Goal: Transaction & Acquisition: Purchase product/service

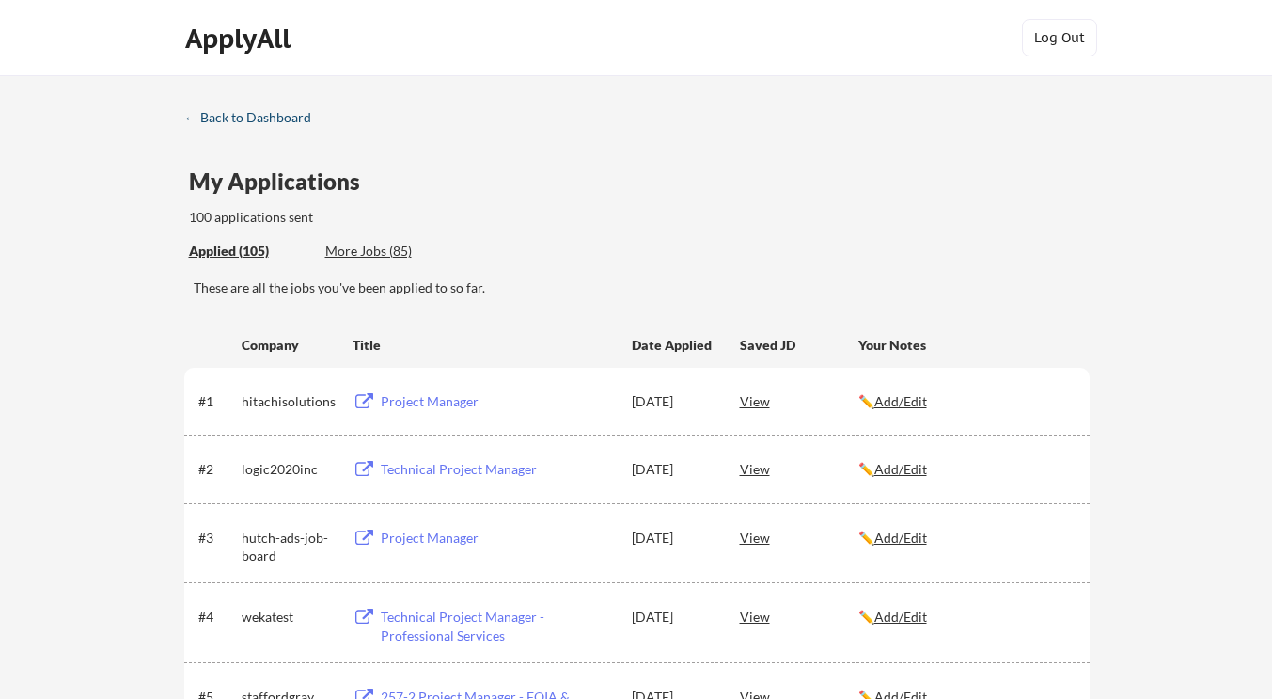
click at [250, 116] on div "← Back to Dashboard" at bounding box center [254, 117] width 141 height 13
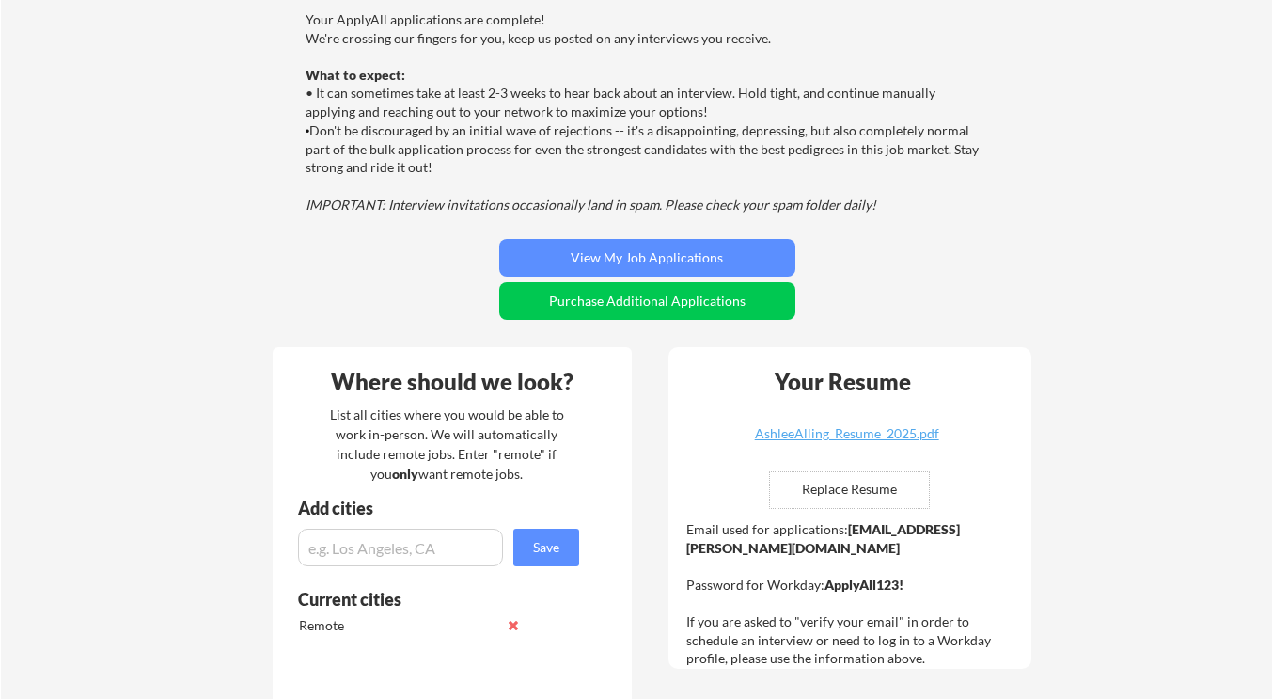
scroll to position [188, 0]
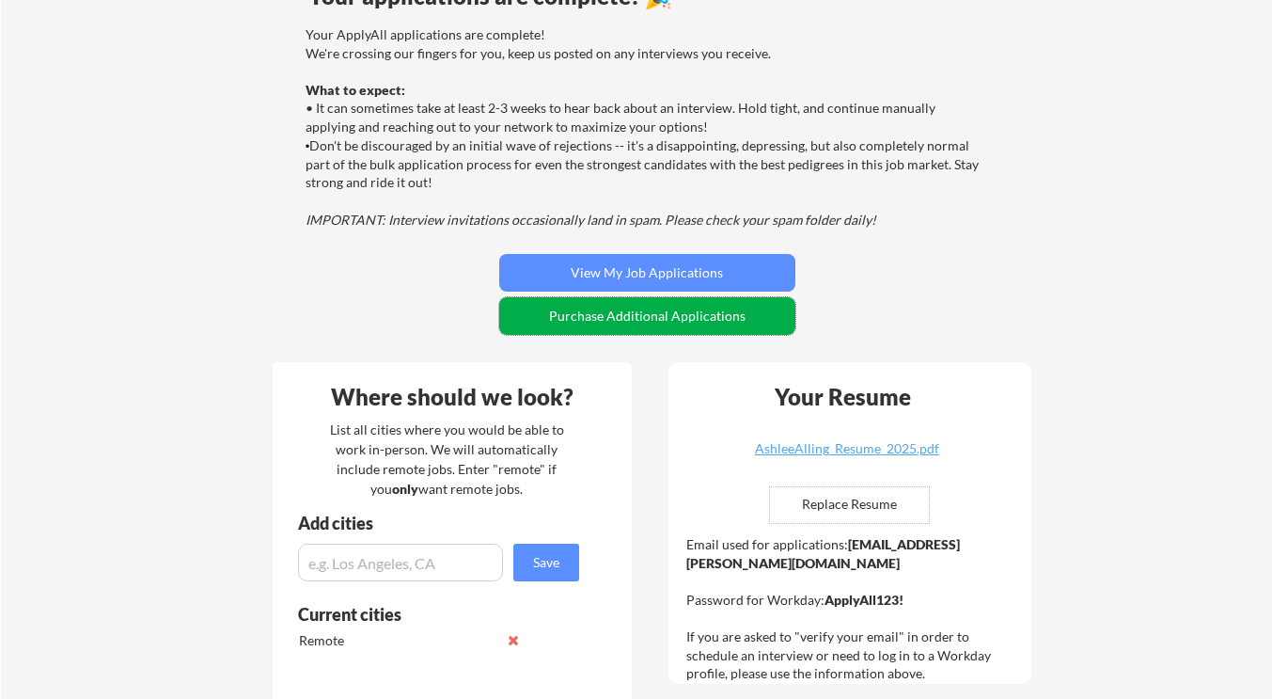
click at [628, 313] on button "Purchase Additional Applications" at bounding box center [647, 316] width 296 height 38
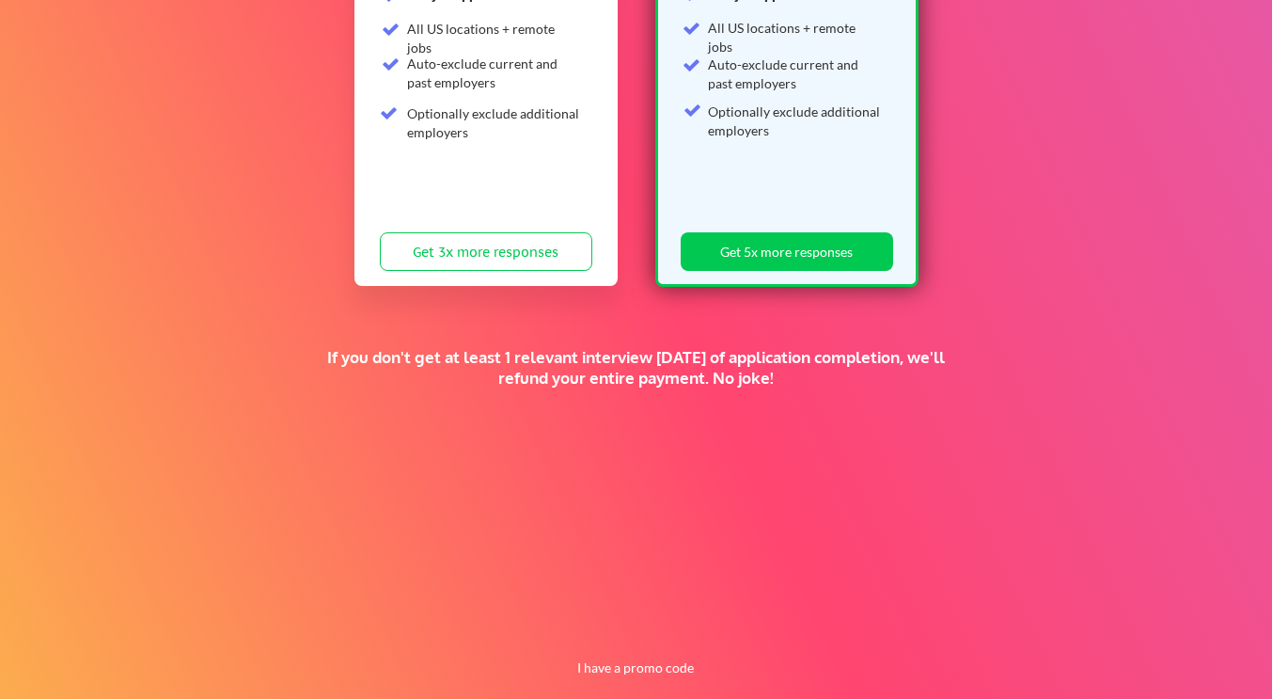
scroll to position [188, 0]
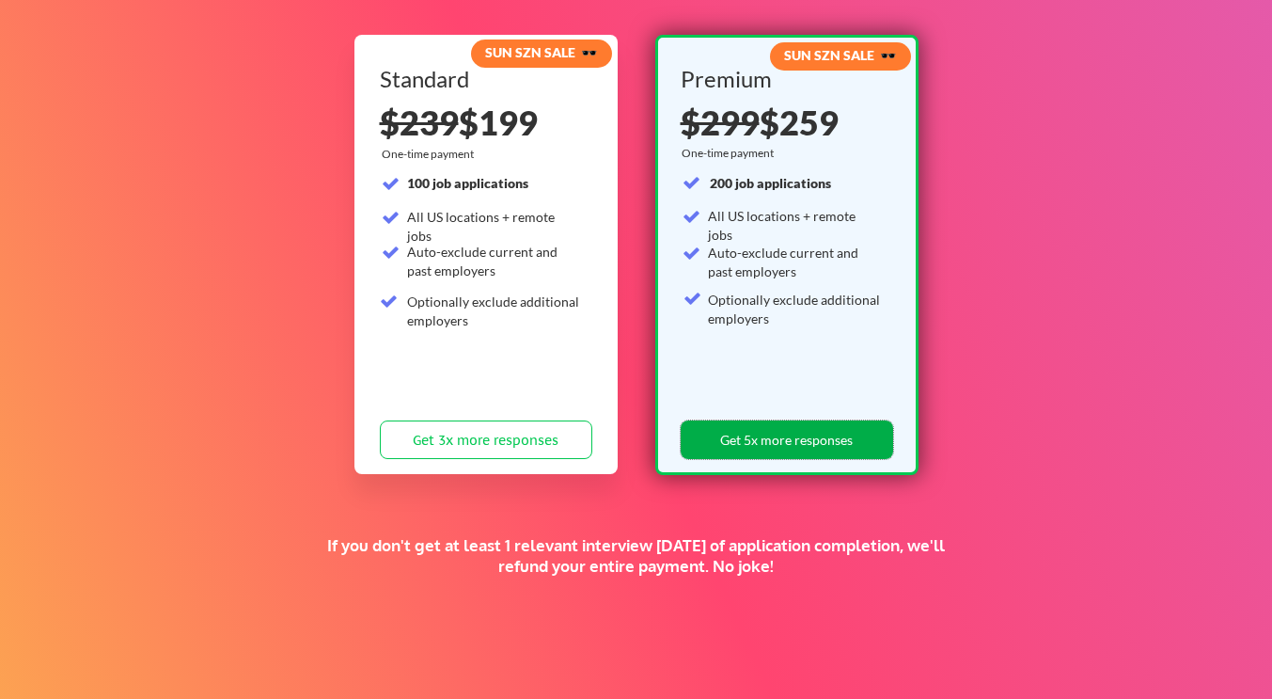
click at [785, 447] on button "Get 5x more responses" at bounding box center [787, 439] width 212 height 39
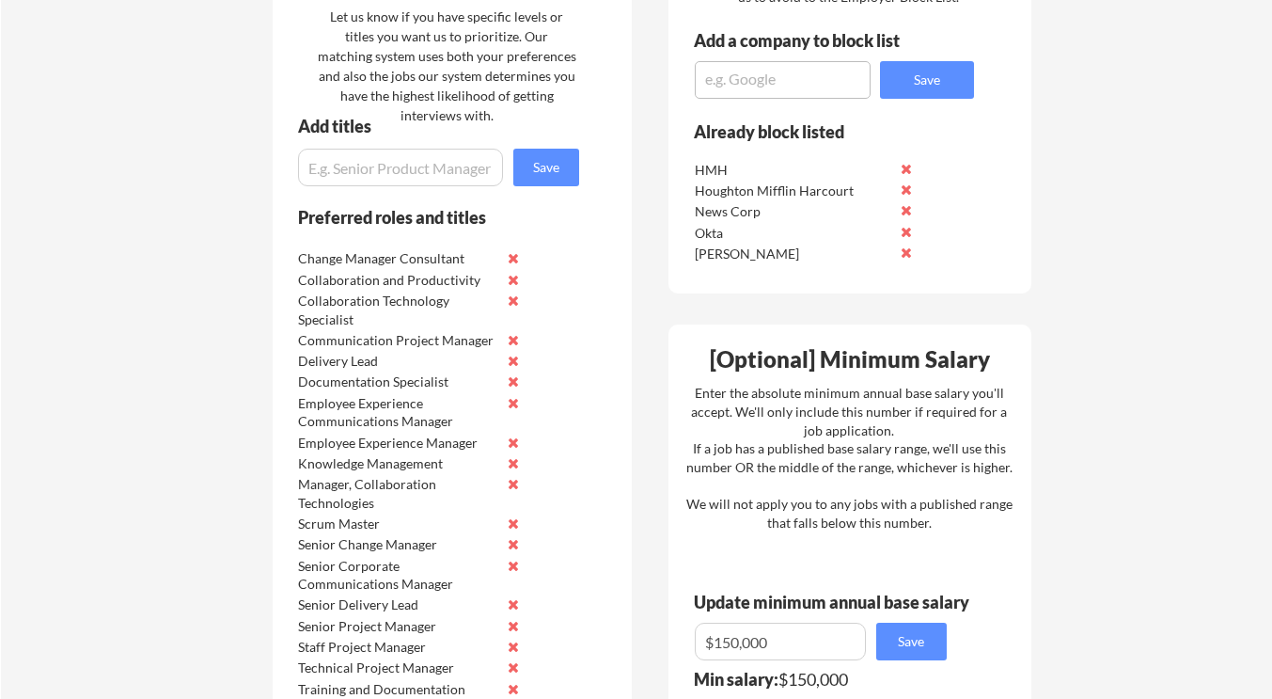
scroll to position [1034, 0]
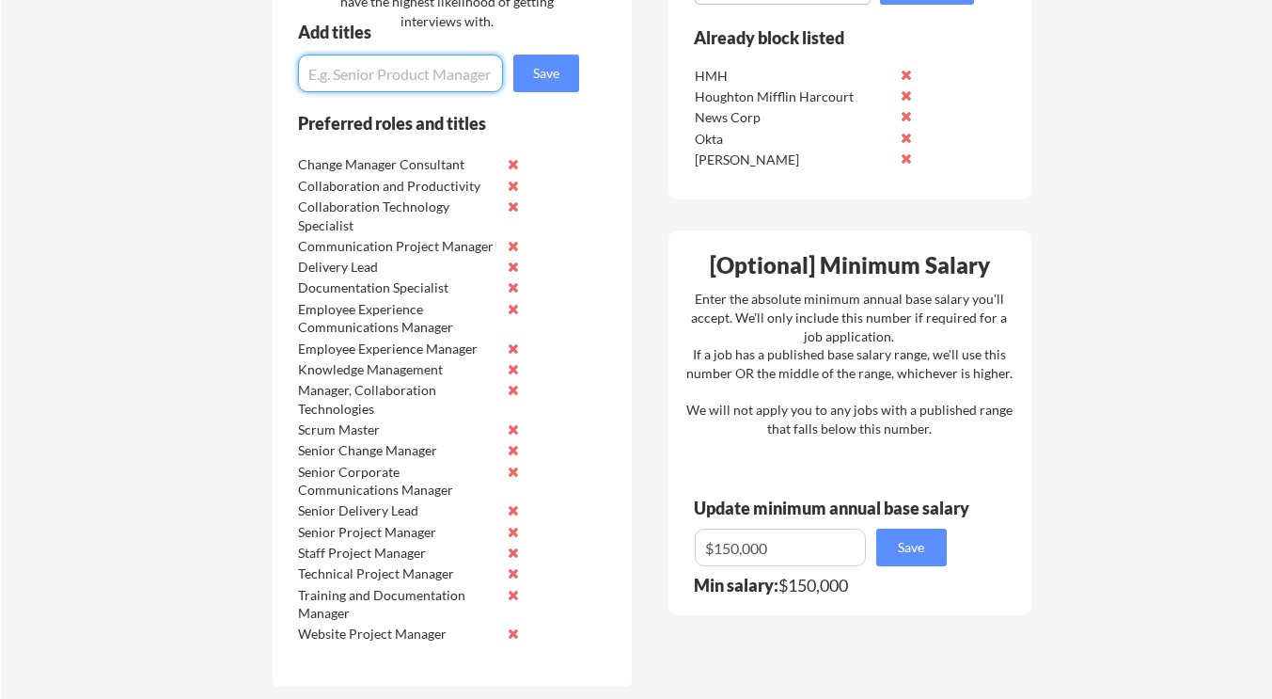
click at [339, 77] on input "input" at bounding box center [400, 74] width 205 height 38
type input "Enterprise Technologies"
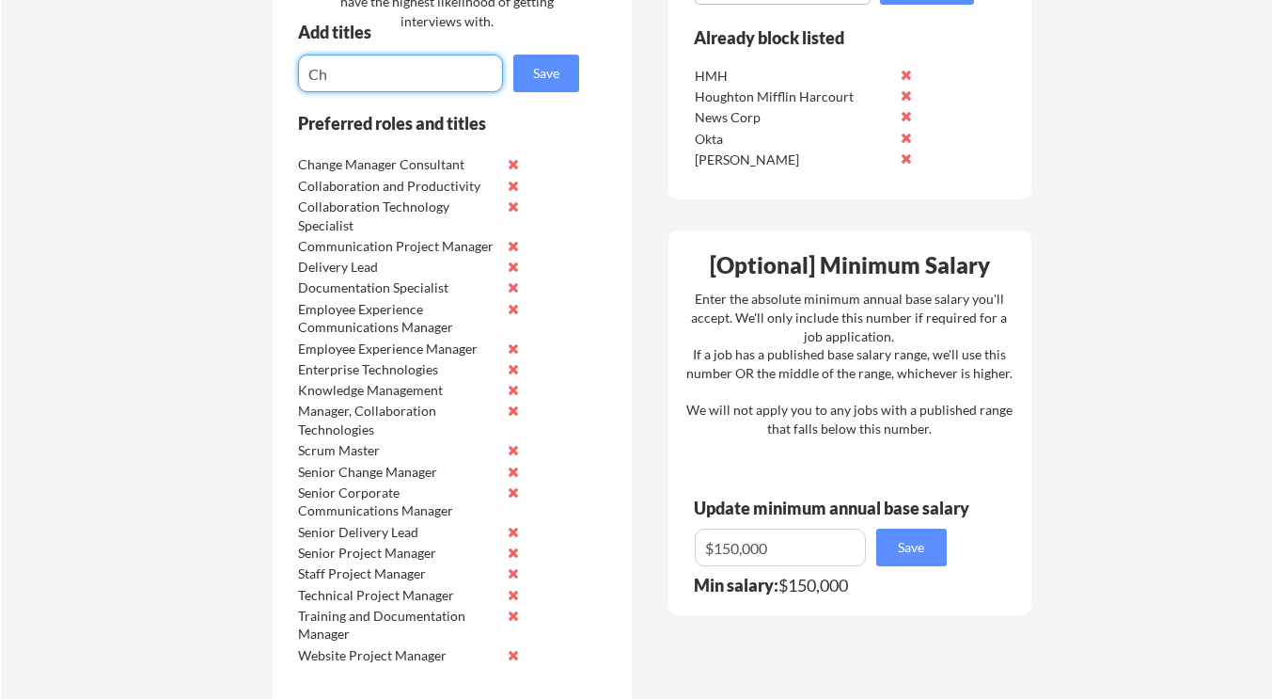
type input "C"
type input "s"
type input "Senior Technology Experience"
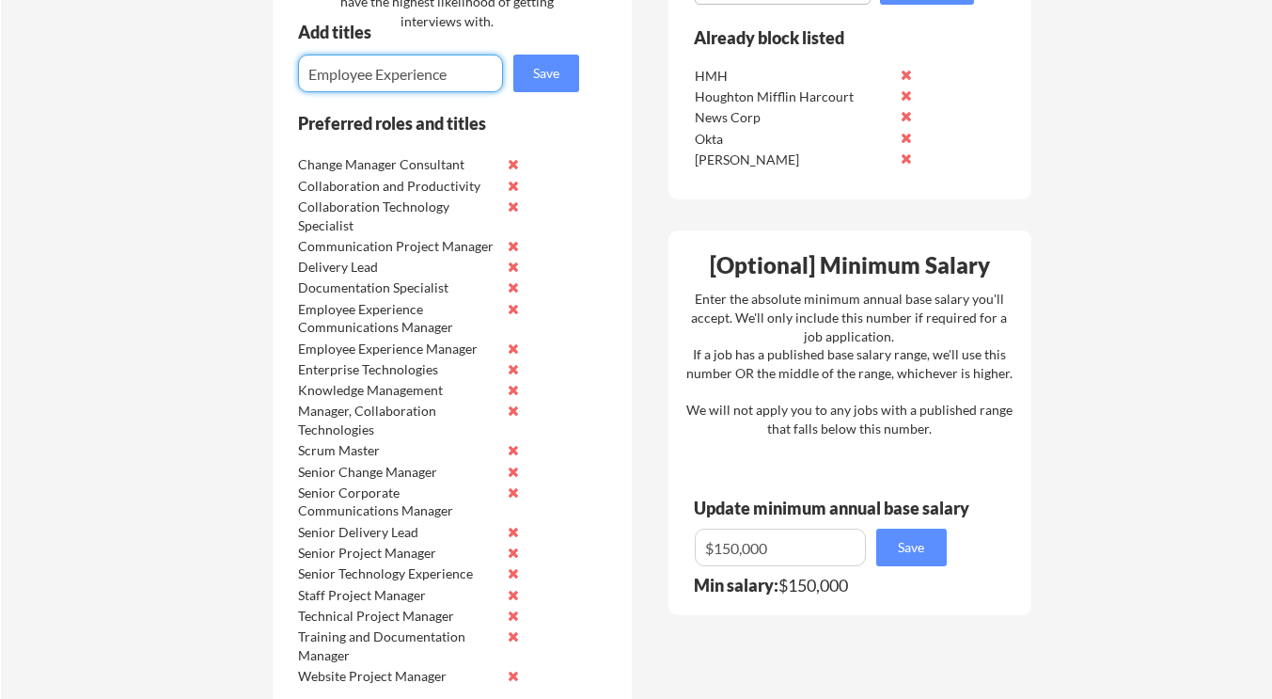
type input "Employee Experience"
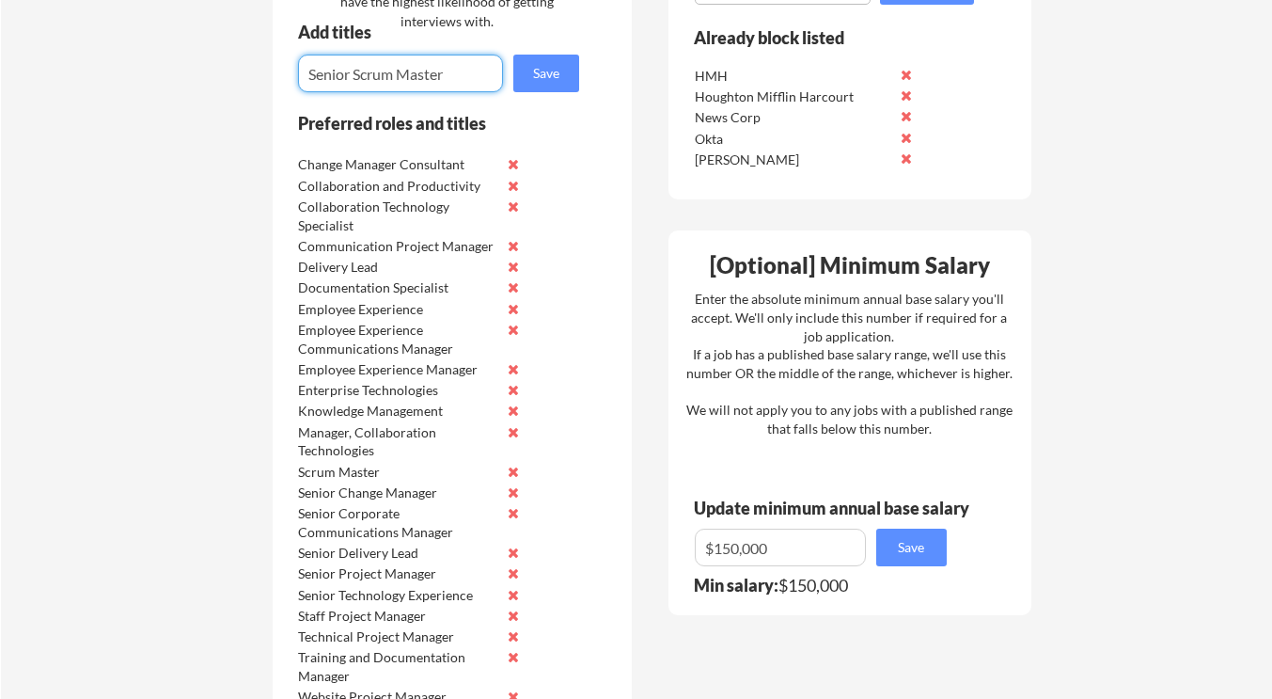
type input "Senior Scrum Master"
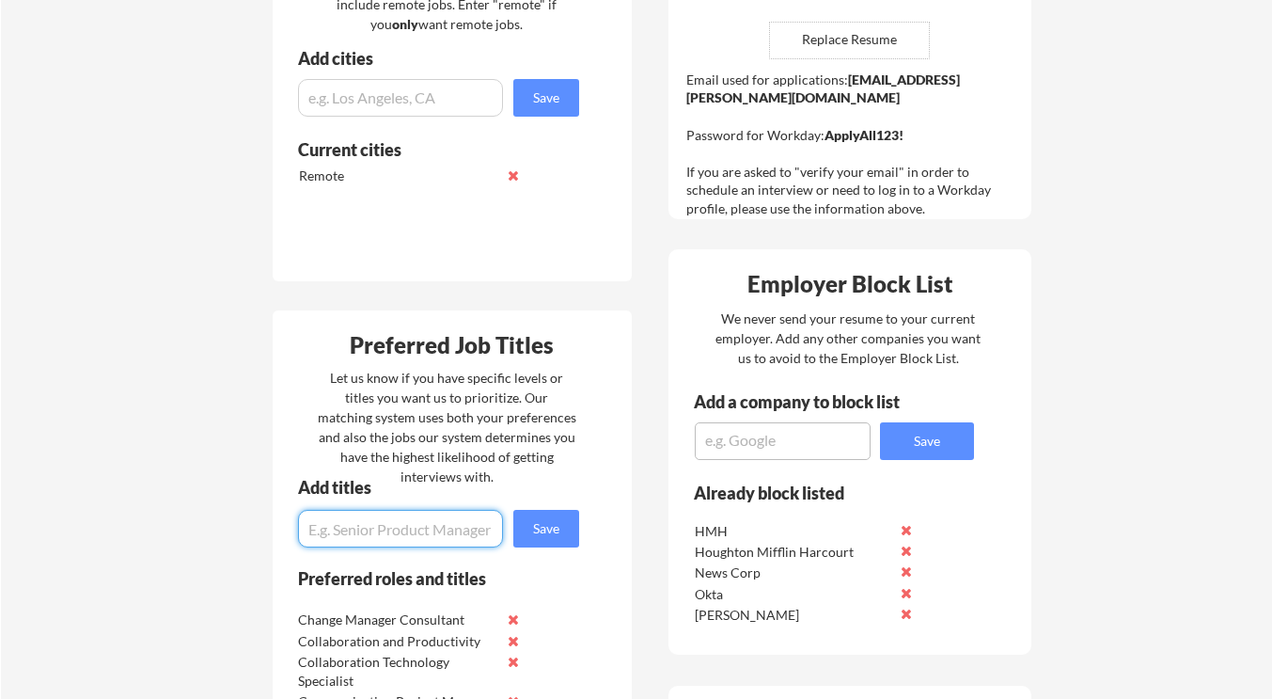
scroll to position [470, 0]
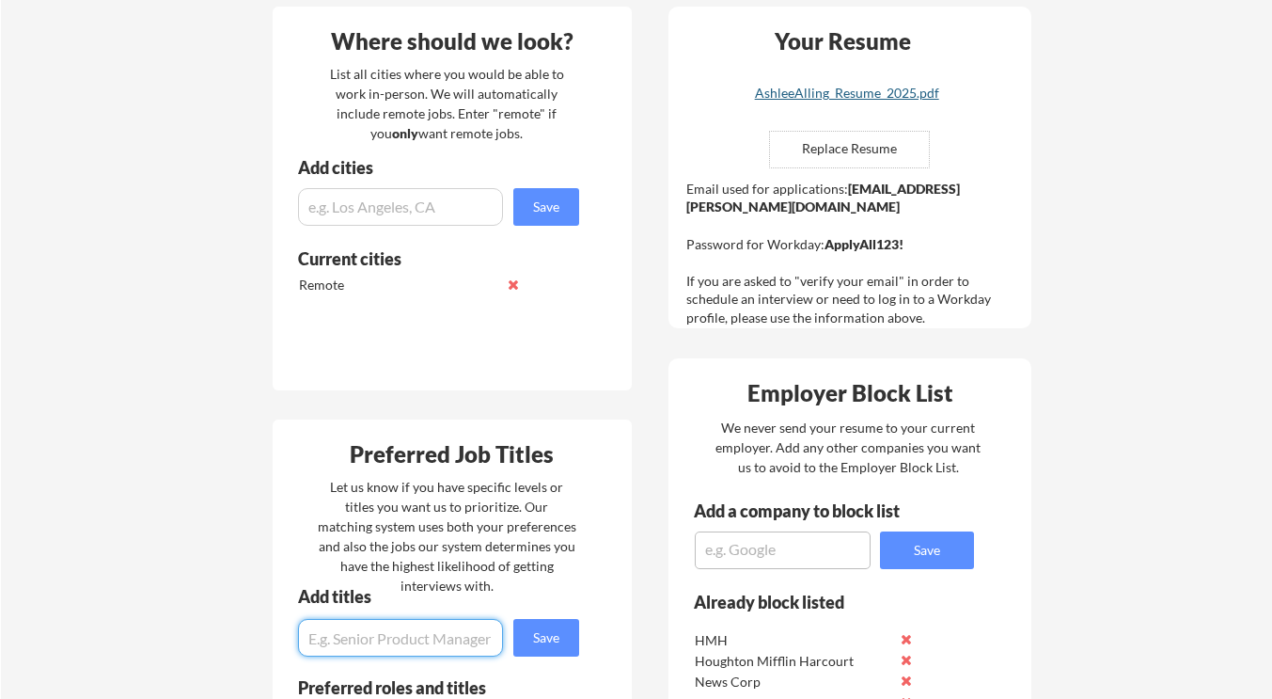
click at [841, 84] on div "Your Resume AshleeAlling_Resume_2025.pdf Replace Resume ✅ Replaced! Email used …" at bounding box center [850, 168] width 363 height 322
click at [848, 91] on div "AshleeAlling_Resume_2025.pdf" at bounding box center [847, 93] width 224 height 13
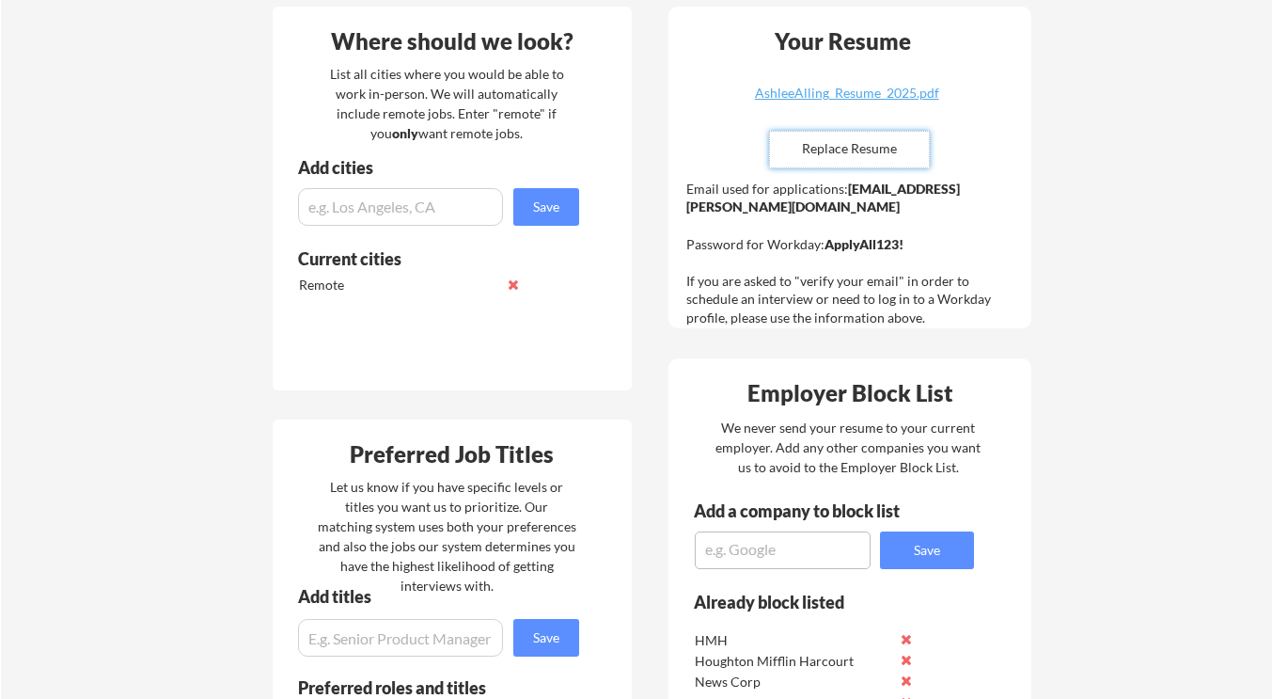
click at [859, 154] on input "file" at bounding box center [849, 150] width 159 height 36
type input "C:\fakepath\AshleeAlling_Resume_2025.pdf"
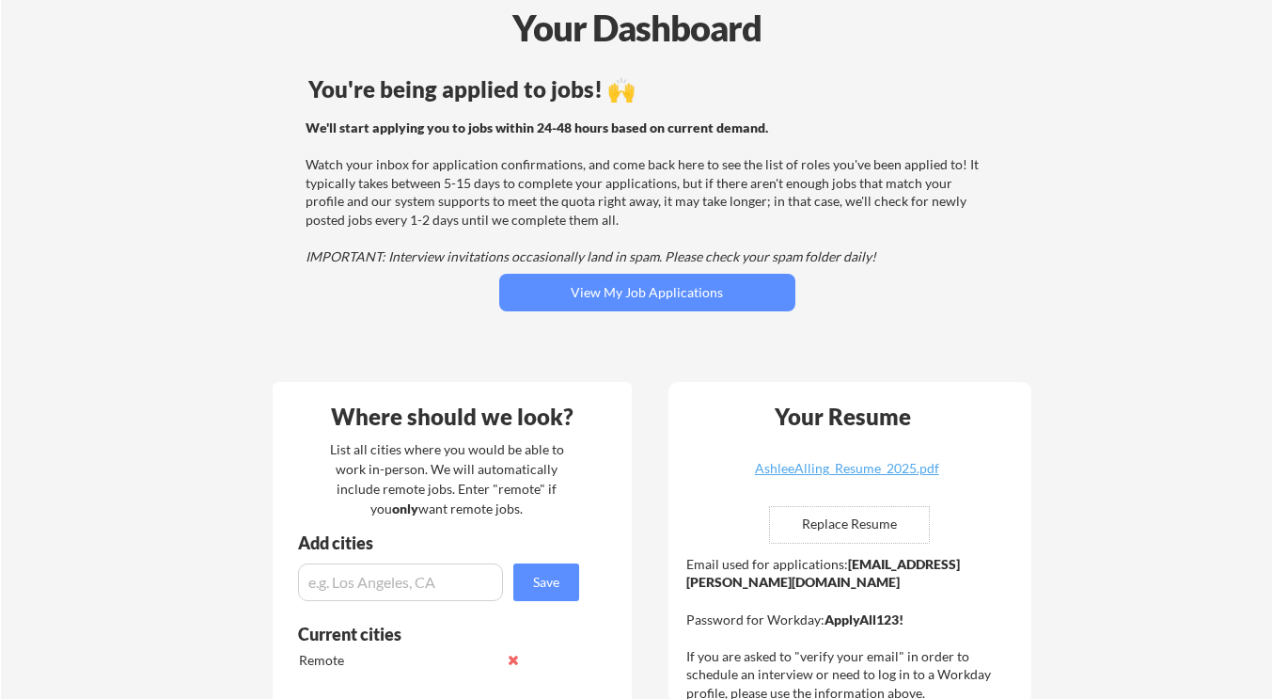
scroll to position [0, 0]
